Goal: Task Accomplishment & Management: Manage account settings

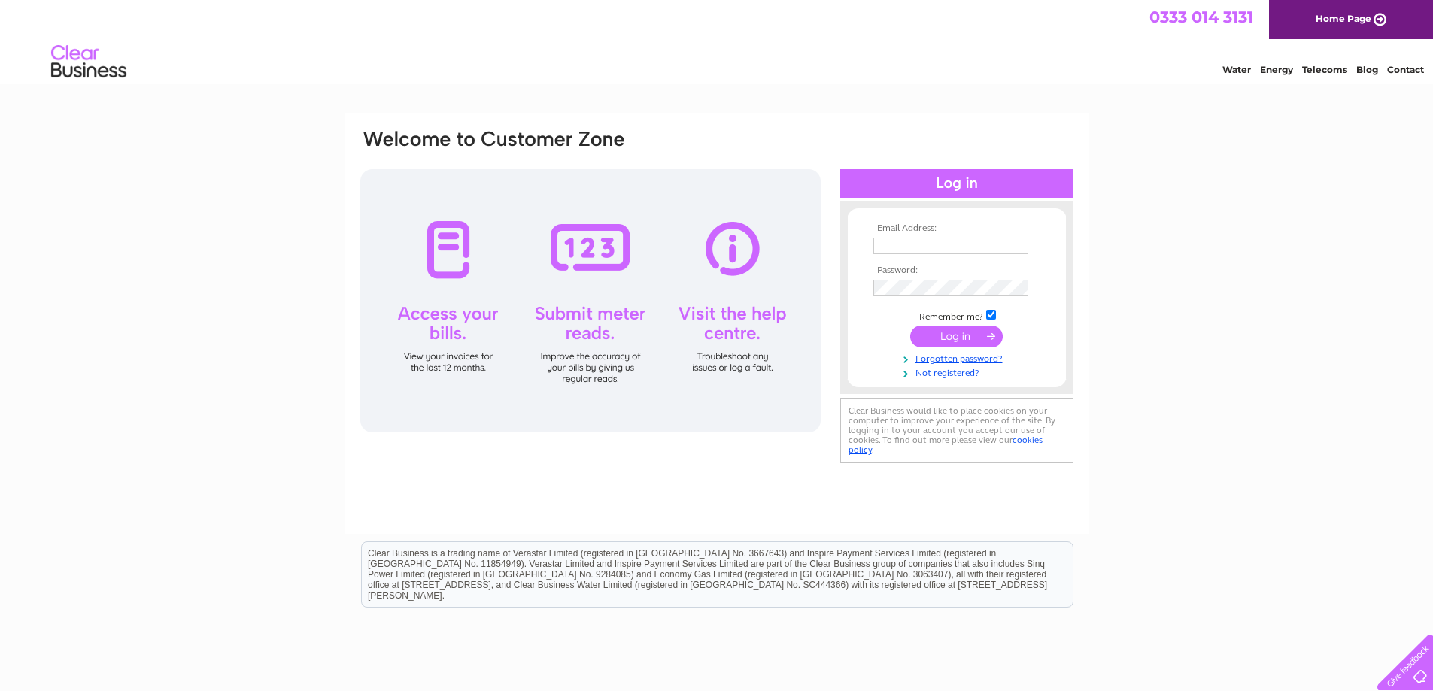
type input "[EMAIL_ADDRESS][DOMAIN_NAME]"
click at [936, 343] on input "submit" at bounding box center [956, 336] width 93 height 21
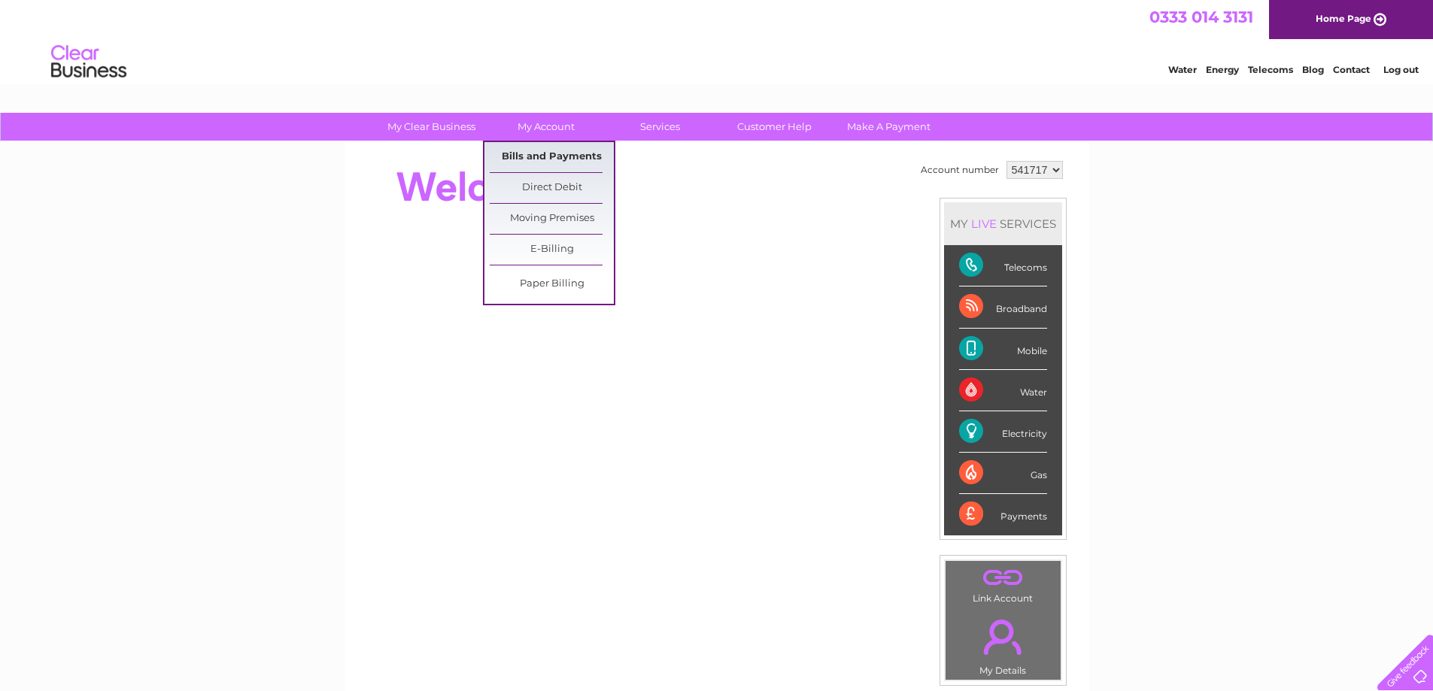
click at [530, 150] on link "Bills and Payments" at bounding box center [552, 157] width 124 height 30
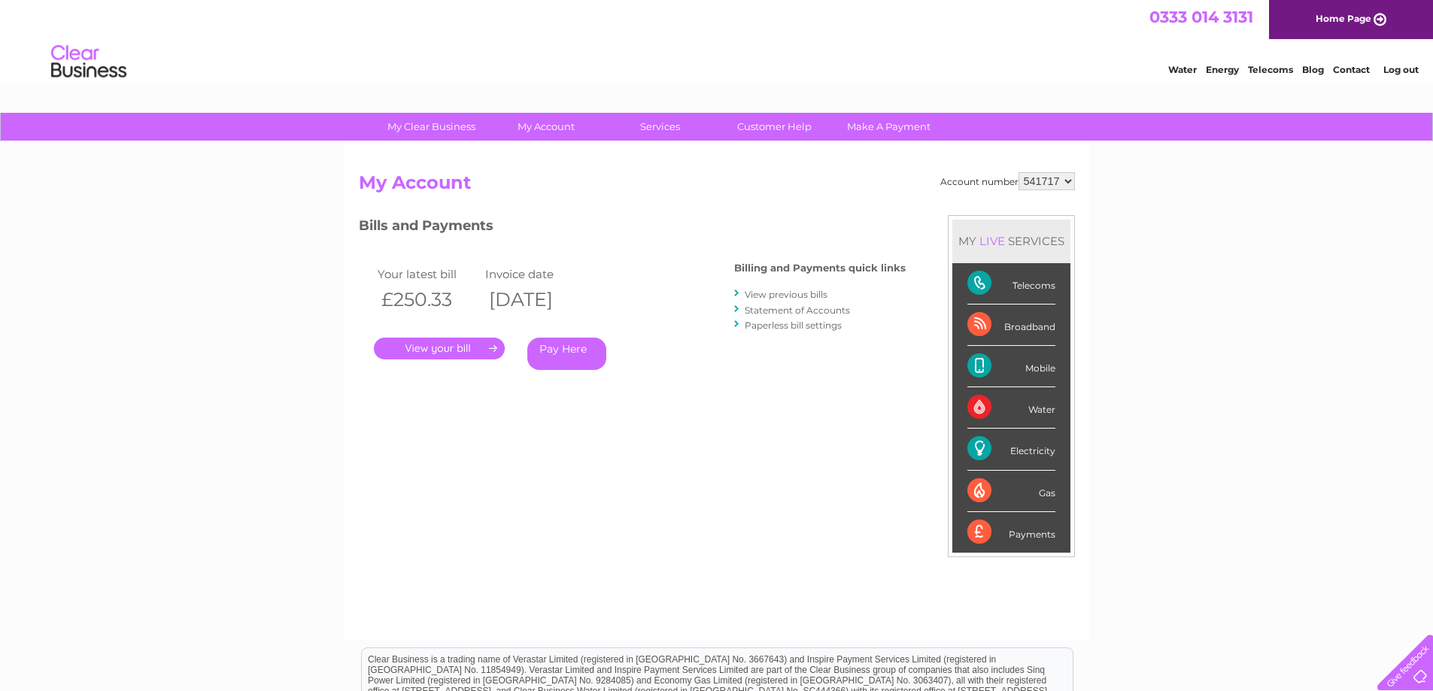
click at [436, 339] on link "." at bounding box center [439, 349] width 131 height 22
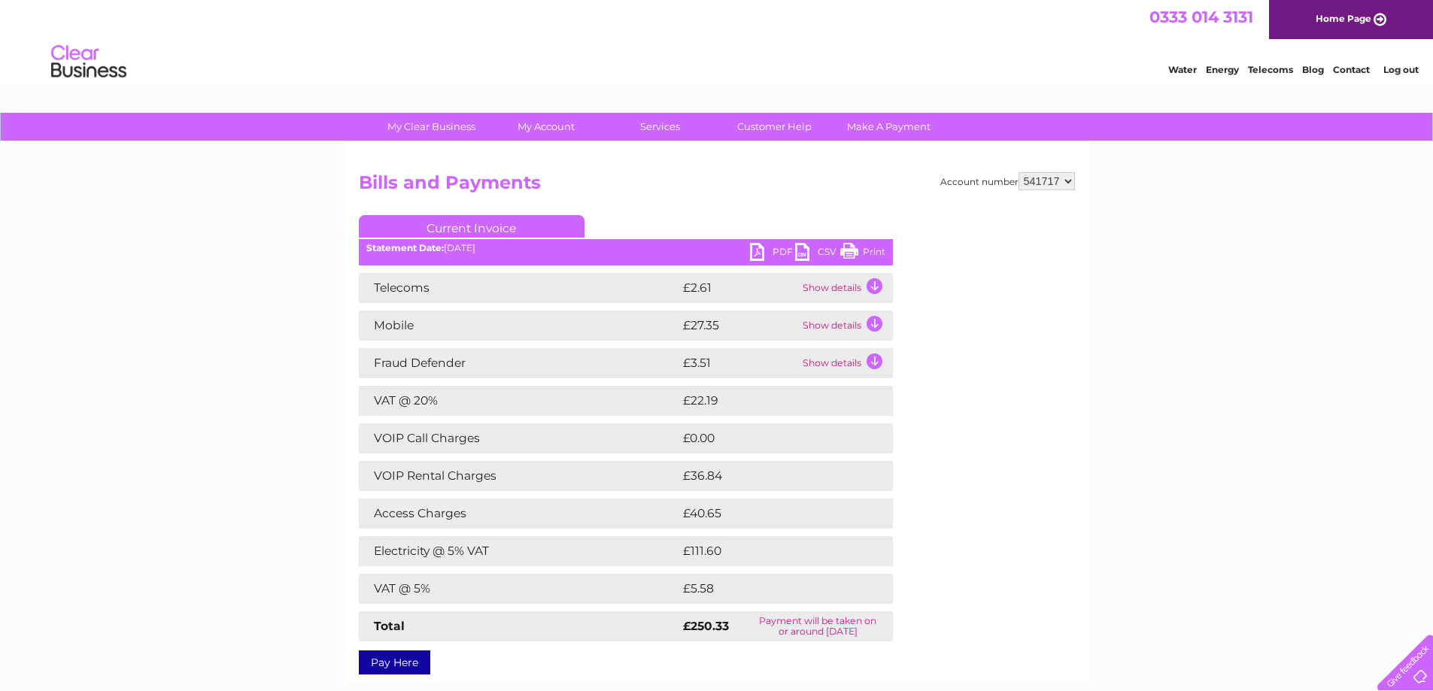
click at [771, 250] on link "PDF" at bounding box center [772, 254] width 45 height 22
